Goal: Check status: Check status

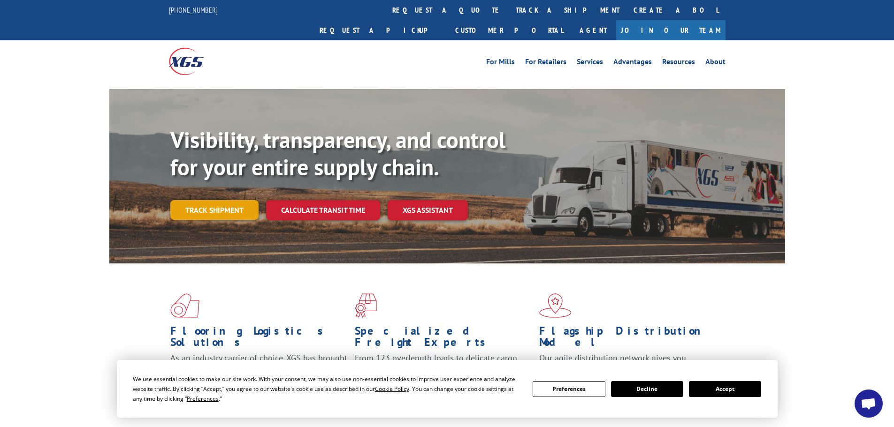
click at [223, 200] on link "Track shipment" at bounding box center [214, 210] width 88 height 20
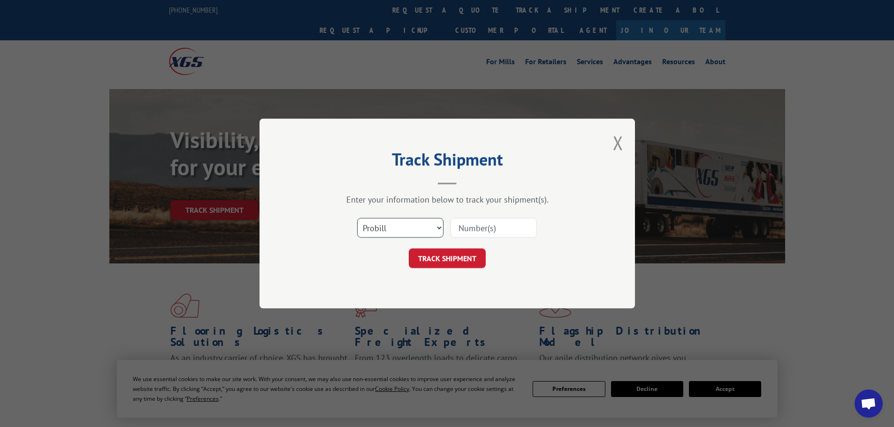
click at [413, 227] on select "Select category... Probill BOL PO" at bounding box center [400, 228] width 86 height 20
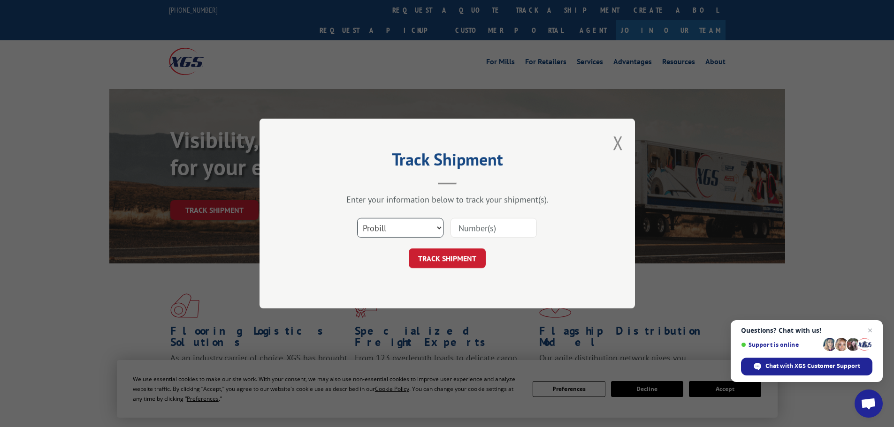
select select "bol"
click at [357, 218] on select "Select category... Probill BOL PO" at bounding box center [400, 228] width 86 height 20
click at [464, 227] on input at bounding box center [493, 228] width 86 height 20
paste input "467102"
type input "467102"
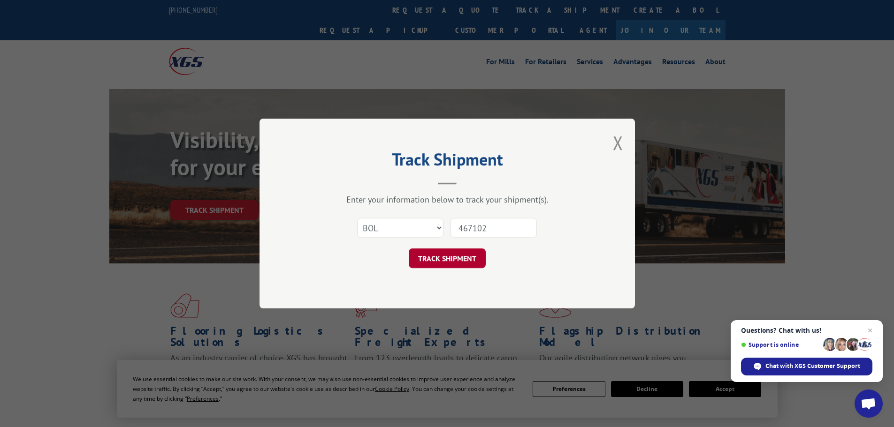
click at [469, 264] on button "TRACK SHIPMENT" at bounding box center [447, 259] width 77 height 20
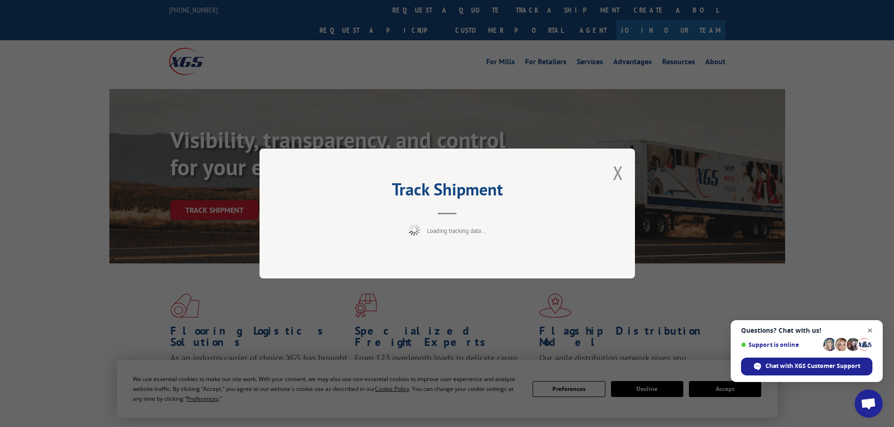
click at [871, 332] on span "Close chat" at bounding box center [870, 331] width 12 height 12
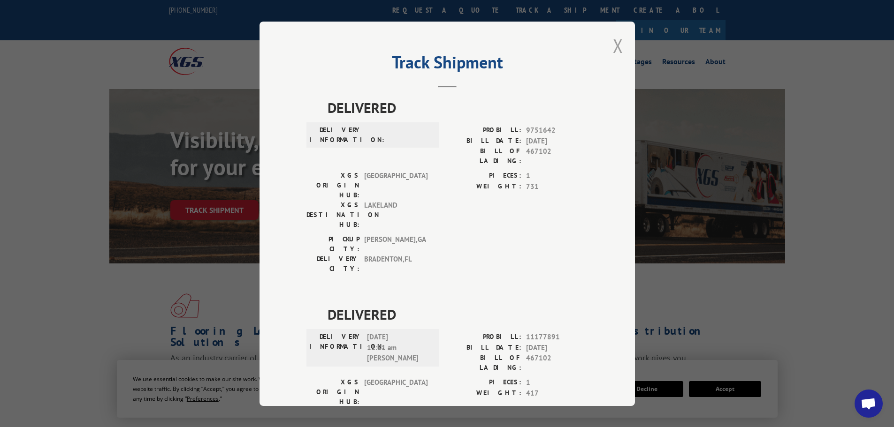
click at [614, 45] on button "Close modal" at bounding box center [618, 45] width 10 height 25
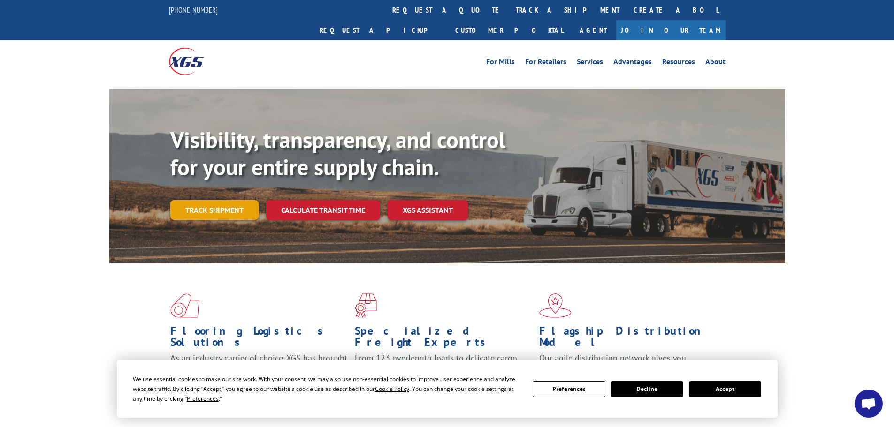
click at [219, 200] on link "Track shipment" at bounding box center [214, 210] width 88 height 20
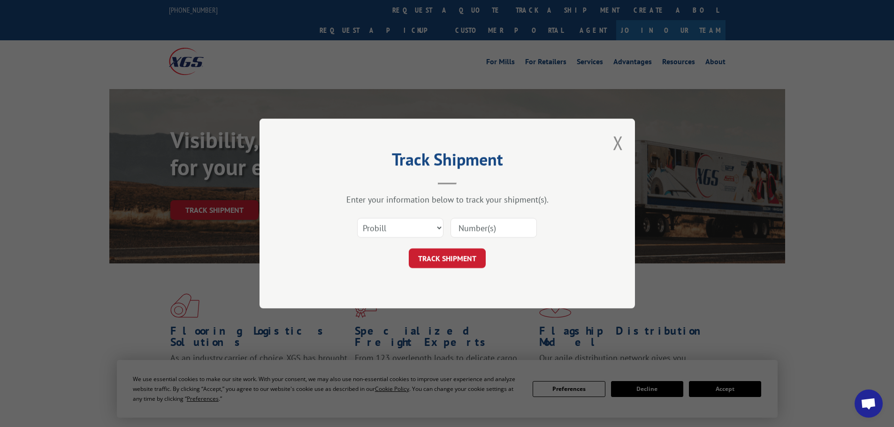
click at [478, 232] on input at bounding box center [493, 228] width 86 height 20
paste input "018605250923"
type input "018605250923"
click at [454, 256] on button "TRACK SHIPMENT" at bounding box center [447, 259] width 77 height 20
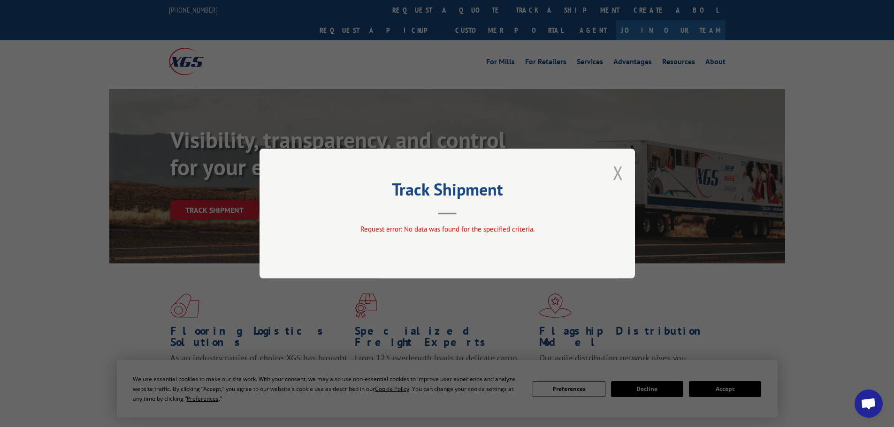
click at [615, 172] on button "Close modal" at bounding box center [618, 172] width 10 height 25
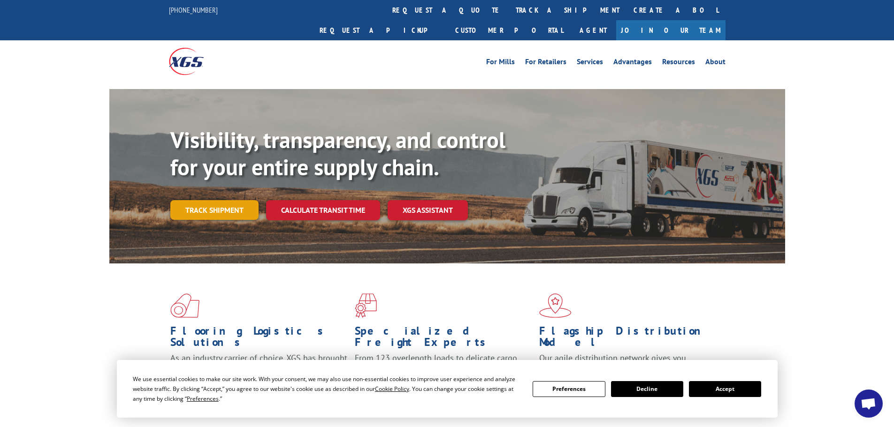
click at [213, 200] on link "Track shipment" at bounding box center [214, 210] width 88 height 20
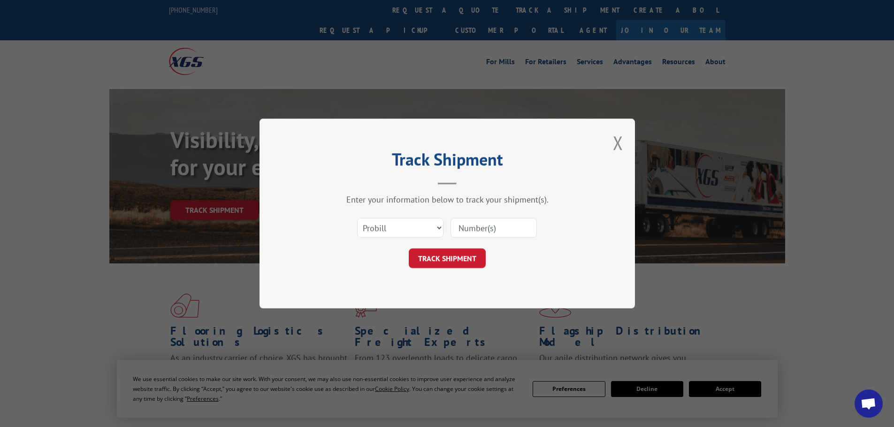
paste input "018605250923"
click at [464, 232] on input "018605250923" at bounding box center [493, 228] width 86 height 20
type input "18605250923"
click at [441, 260] on button "TRACK SHIPMENT" at bounding box center [447, 259] width 77 height 20
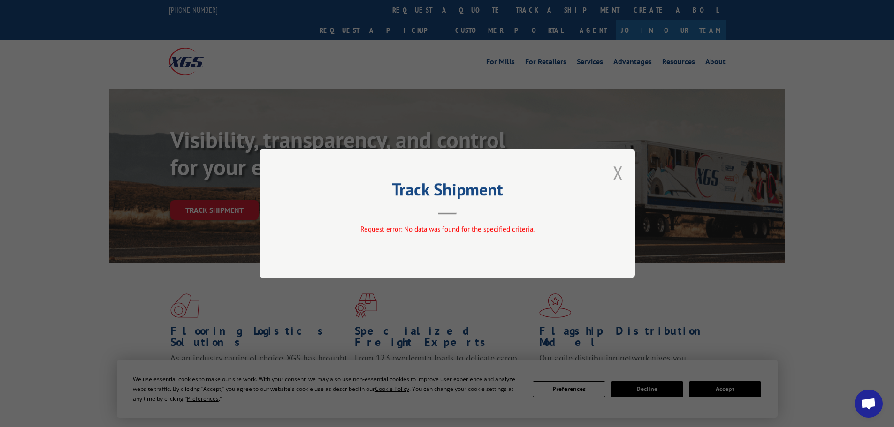
click at [618, 167] on button "Close modal" at bounding box center [618, 172] width 10 height 25
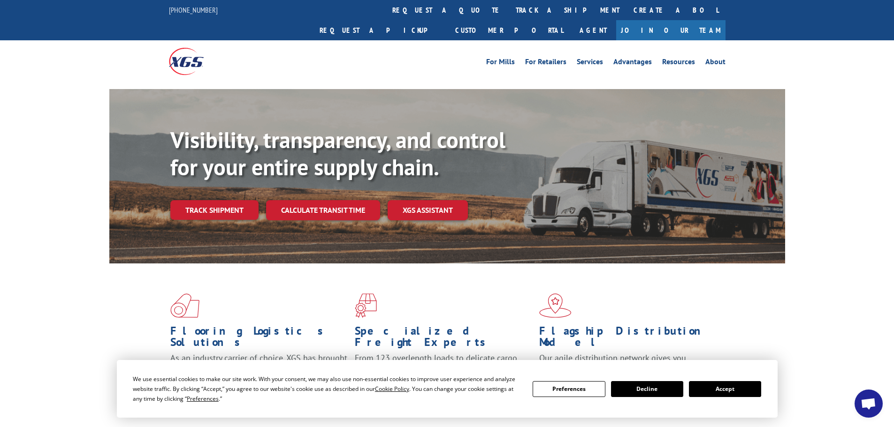
click at [649, 390] on button "Decline" at bounding box center [647, 390] width 72 height 16
